Goal: Communication & Community: Connect with others

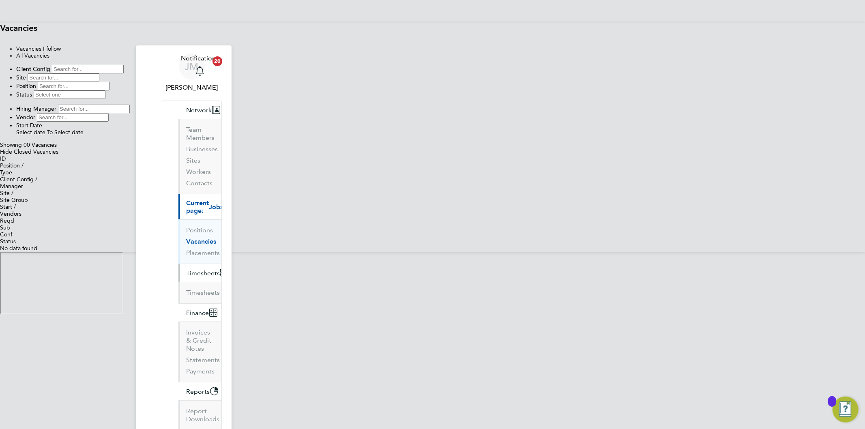
click at [187, 269] on span "Timesheets" at bounding box center [204, 273] width 34 height 8
click at [187, 289] on link "Timesheets" at bounding box center [204, 293] width 34 height 8
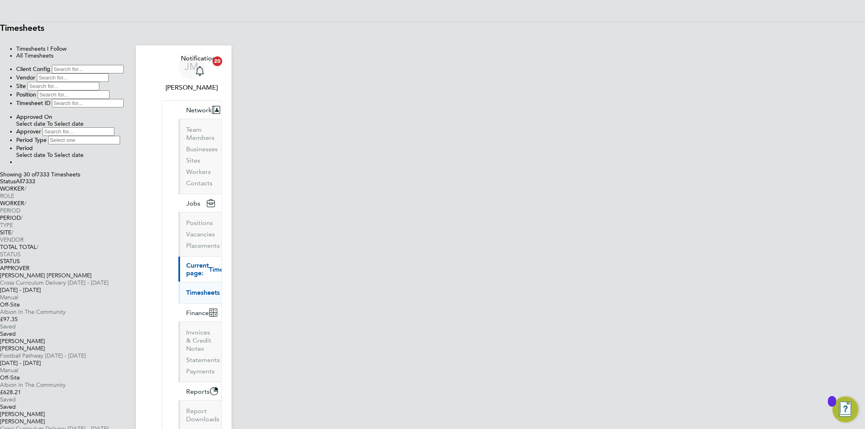
click at [124, 73] on input at bounding box center [88, 69] width 72 height 9
type input "AITC"
click at [110, 99] on input at bounding box center [74, 94] width 72 height 9
click at [41, 128] on icon at bounding box center [41, 131] width 0 height 7
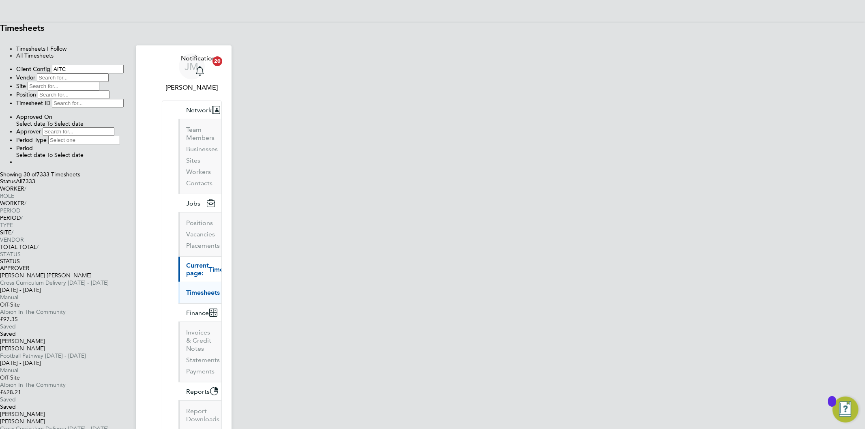
click at [108, 127] on input at bounding box center [73, 131] width 72 height 9
type input "[PERSON_NAME]"
click at [16, 164] on button "Filter" at bounding box center [16, 164] width 0 height 0
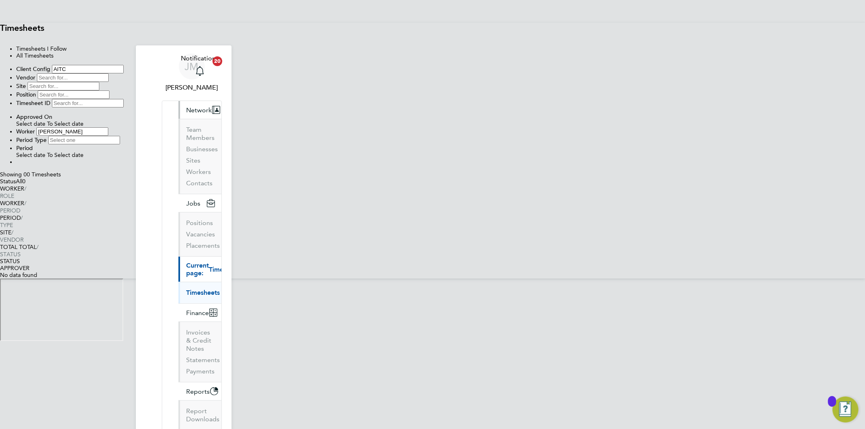
click at [187, 106] on span "Network" at bounding box center [200, 110] width 26 height 8
click at [187, 168] on link "Workers" at bounding box center [199, 172] width 25 height 8
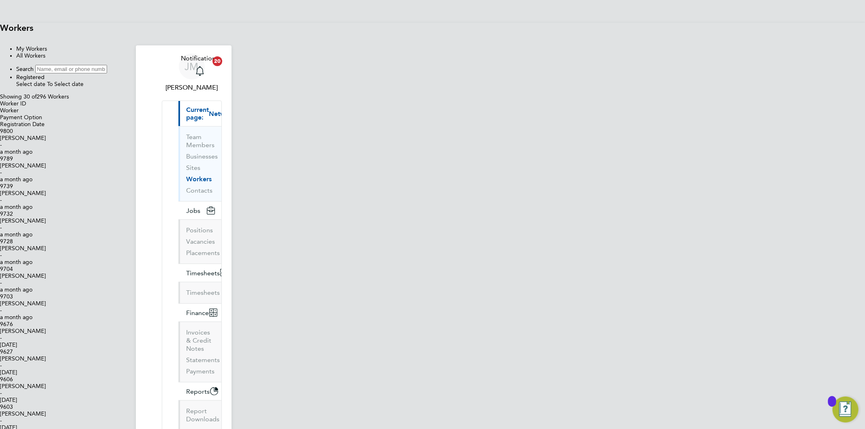
click at [107, 73] on input at bounding box center [71, 69] width 72 height 9
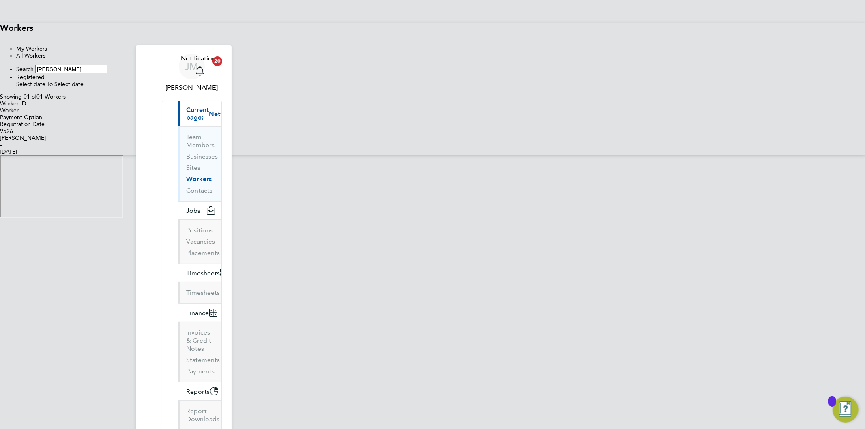
type input "[PERSON_NAME]"
click at [339, 142] on div "[PERSON_NAME]" at bounding box center [432, 138] width 865 height 7
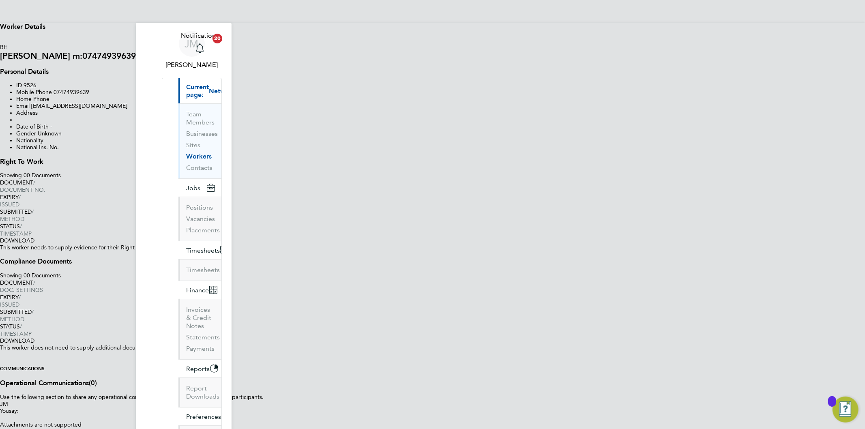
click at [0, 37] on icon at bounding box center [0, 40] width 0 height 7
